Goal: Task Accomplishment & Management: Use online tool/utility

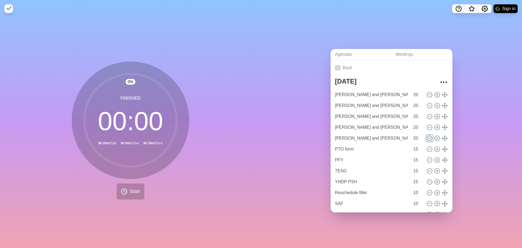
click at [427, 137] on icon at bounding box center [430, 138] width 6 height 6
type input "PTO form"
type input "15"
type input "PFY"
type input "TESG"
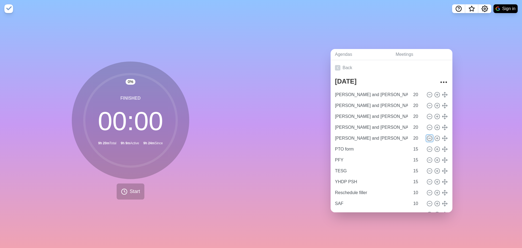
type input "YHDP PSH"
type input "Reschedule filler"
type input "10"
type input "SAF"
type input "Reply to [PERSON_NAME]"
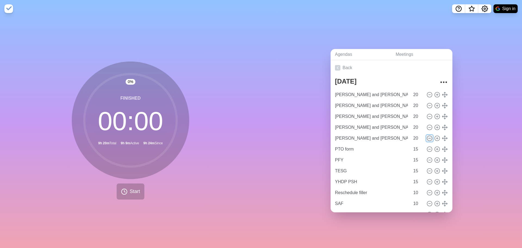
type input "20"
type input "[PERSON_NAME] totals"
type input "10"
type input "7 day challenge"
type input "30"
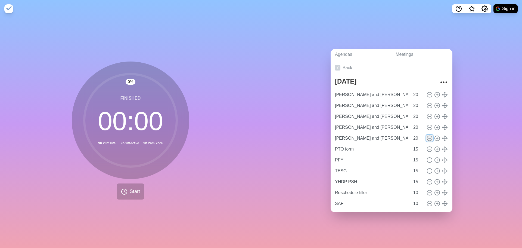
type input "Apologies"
type input "20"
type input "Pet flyer"
type input "[PERSON_NAME] and [PERSON_NAME]"
type input "Deal with Red"
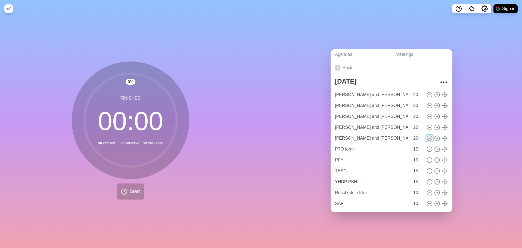
type input "Khan Physics"
type input "Massage"
type input "10"
type input "Text [PERSON_NAME]"
type input "Registry"
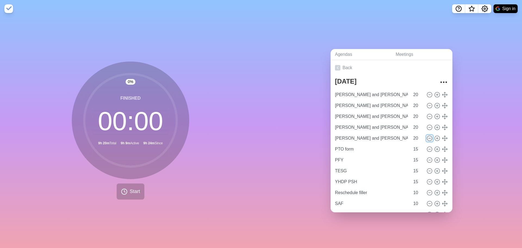
type input "15"
type input "HYSA"
type input "Banfield, cancel for next year"
type input "Tiktoks"
type input "20"
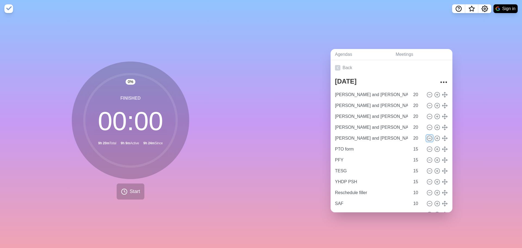
type input "Apply for jobs"
type input "HMIS access"
type input "15"
type input "General Fund"
type input "St. [PERSON_NAME] ESG"
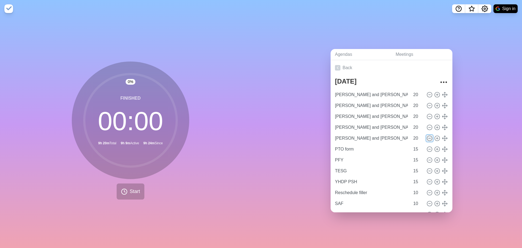
type input "EFSP"
type input "20"
type input "MHS"
type input "TECO"
type input "When ICE comes"
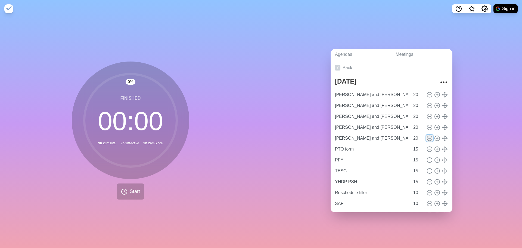
type input "10"
